Goal: Task Accomplishment & Management: Manage account settings

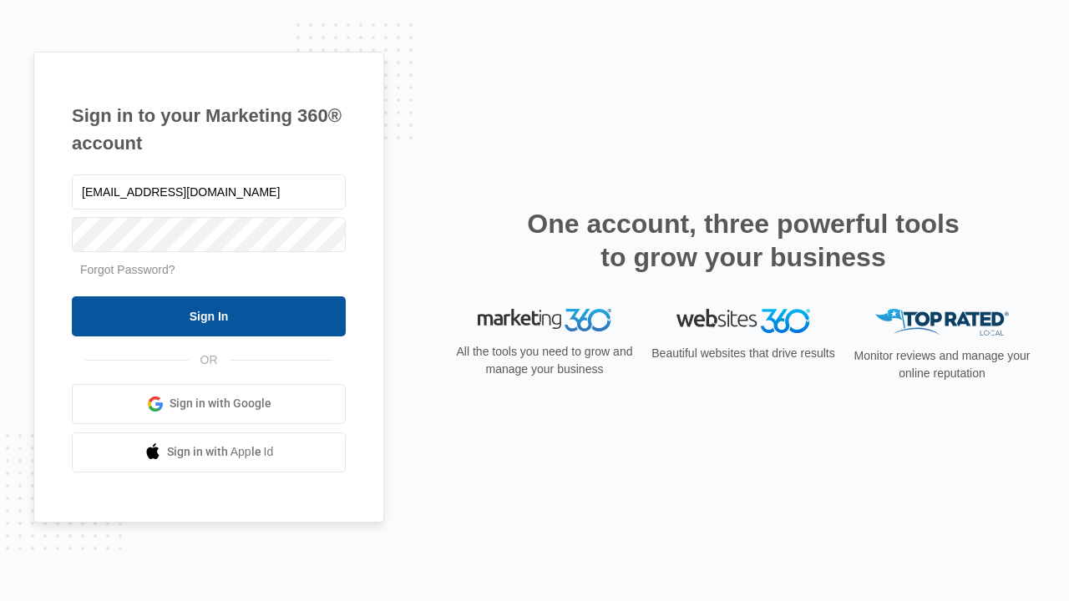
click at [209, 316] on input "Sign In" at bounding box center [209, 316] width 274 height 40
